Goal: Find specific page/section: Find specific page/section

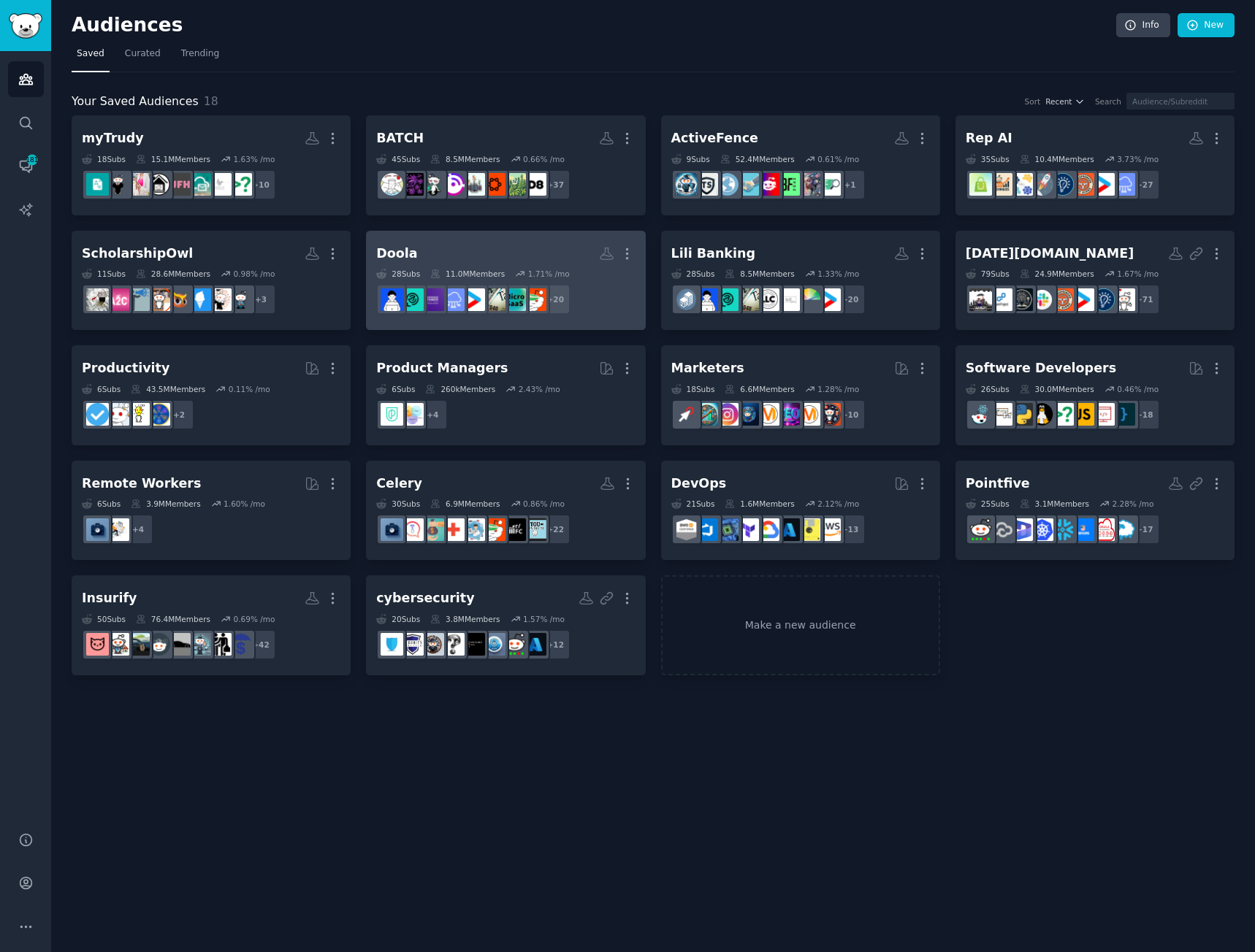
click at [475, 251] on h2 "Doola More" at bounding box center [505, 253] width 259 height 26
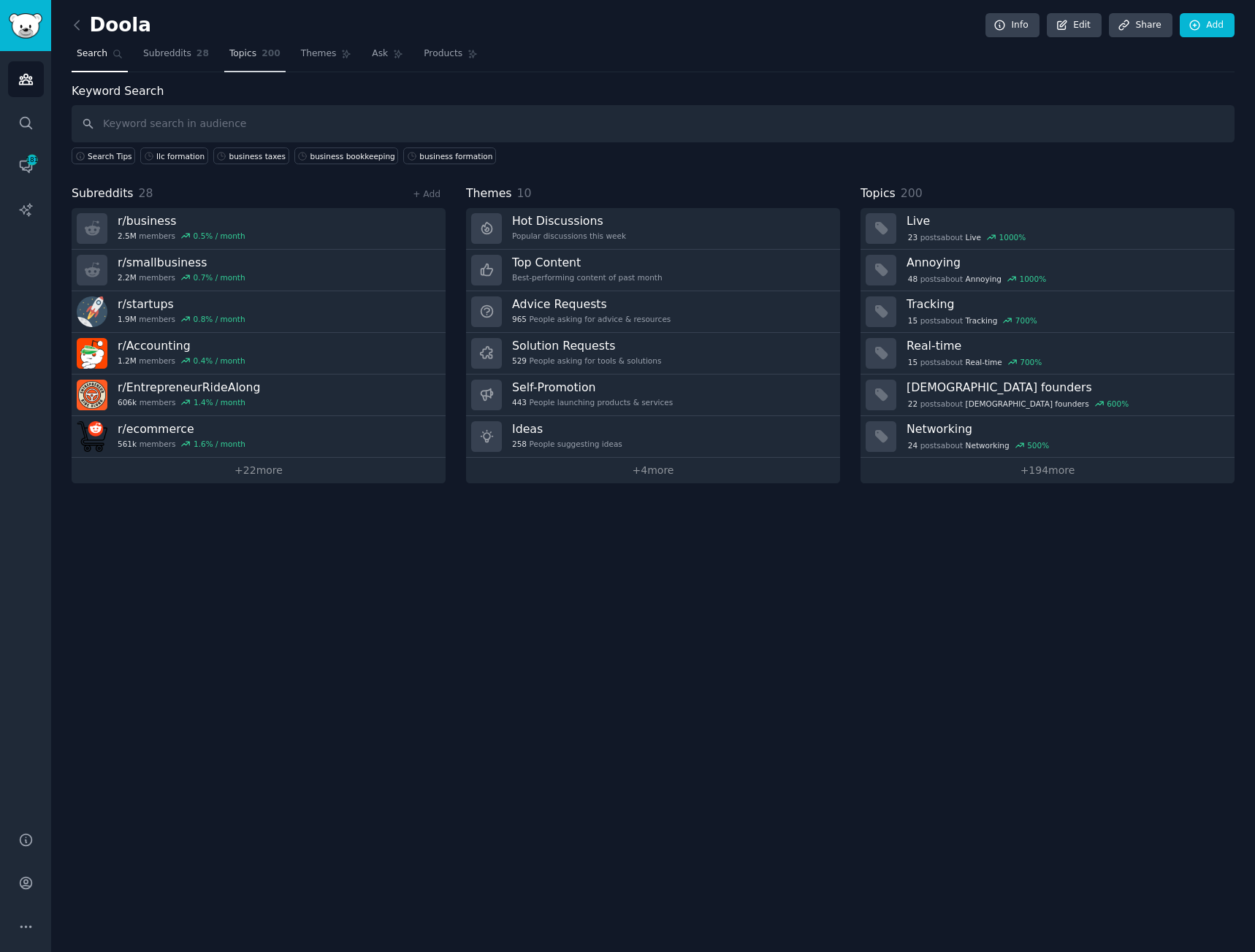
click at [237, 52] on span "Topics" at bounding box center [242, 54] width 27 height 13
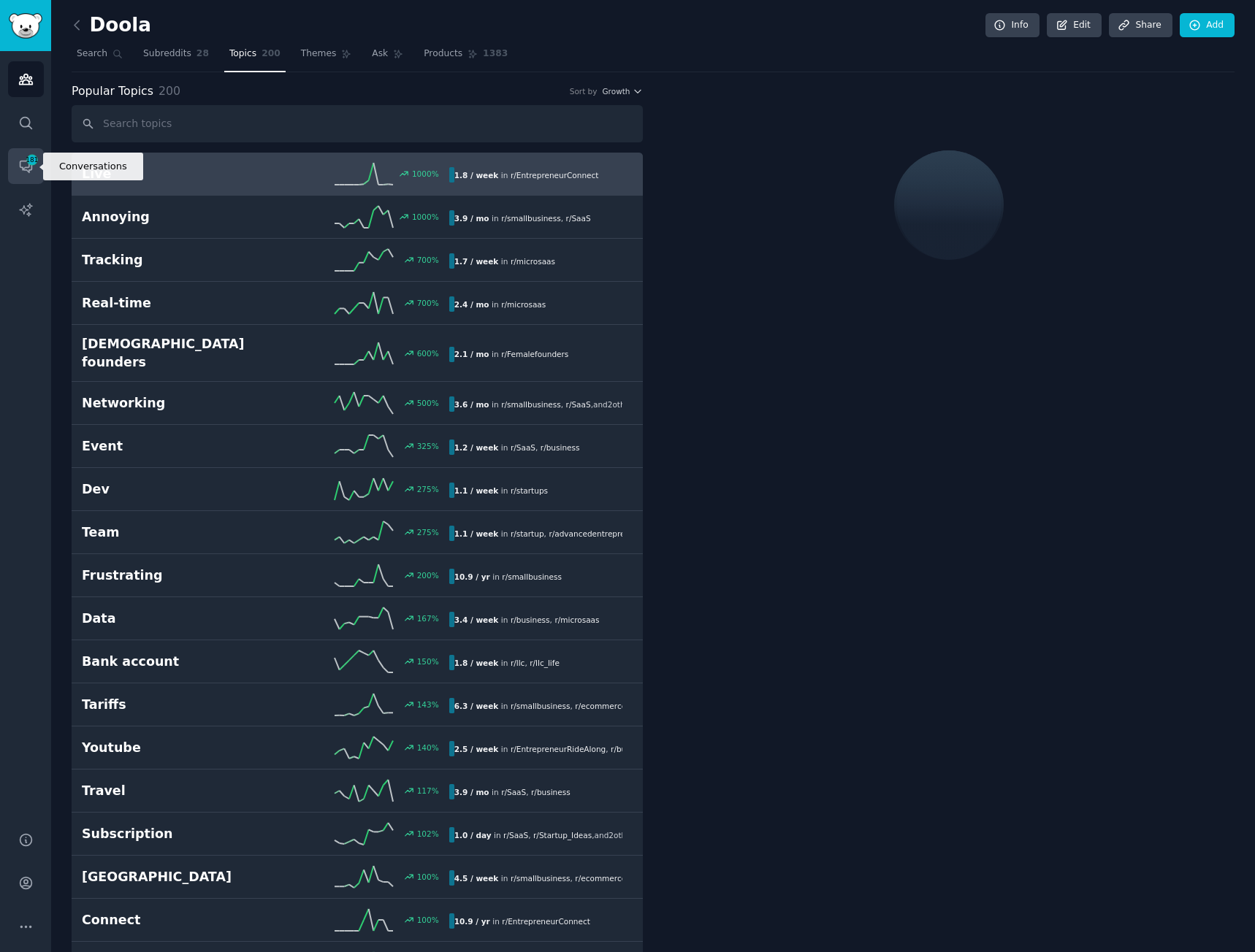
click at [19, 167] on icon "Sidebar" at bounding box center [26, 166] width 16 height 16
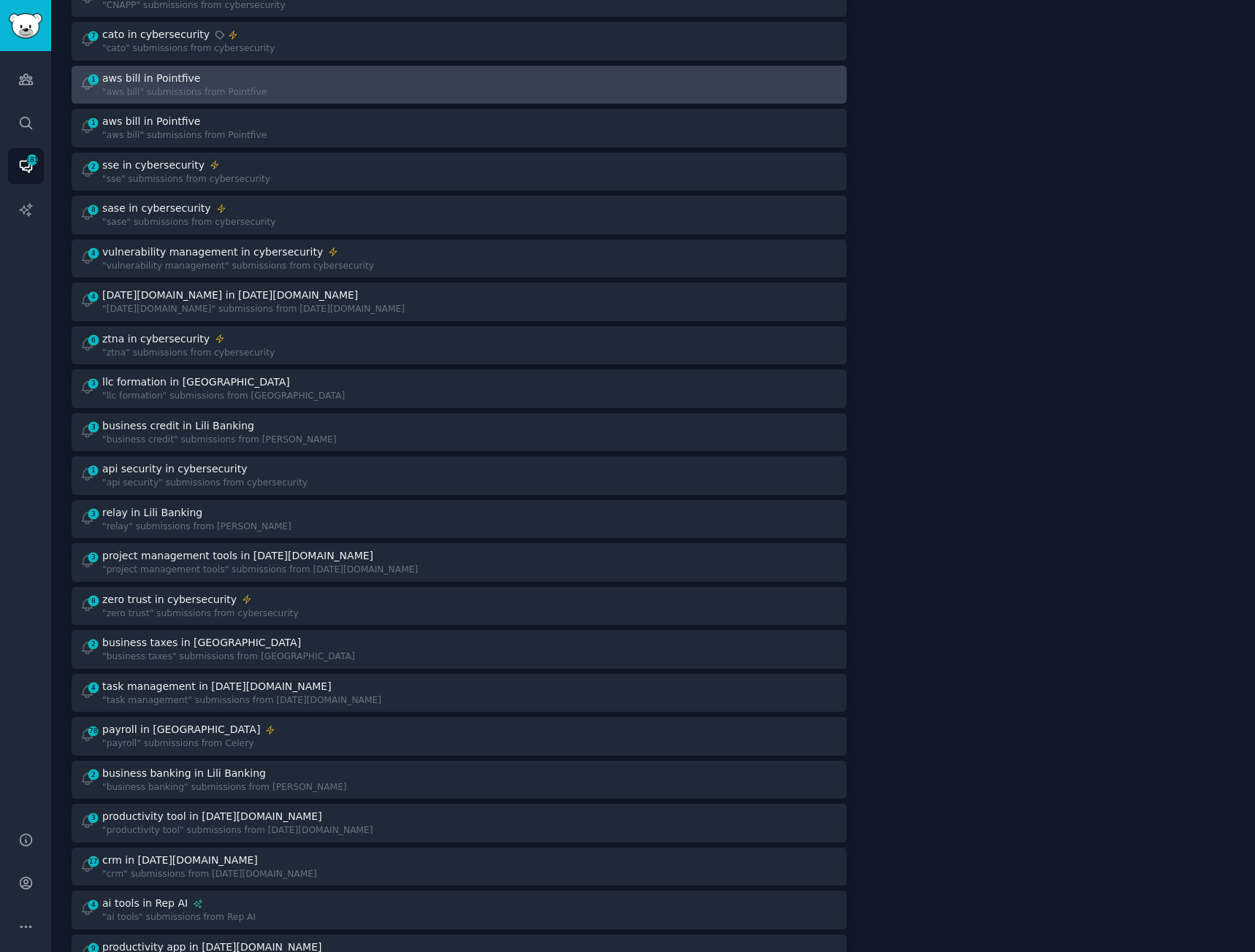
scroll to position [365, 0]
